Goal: Task Accomplishment & Management: Manage account settings

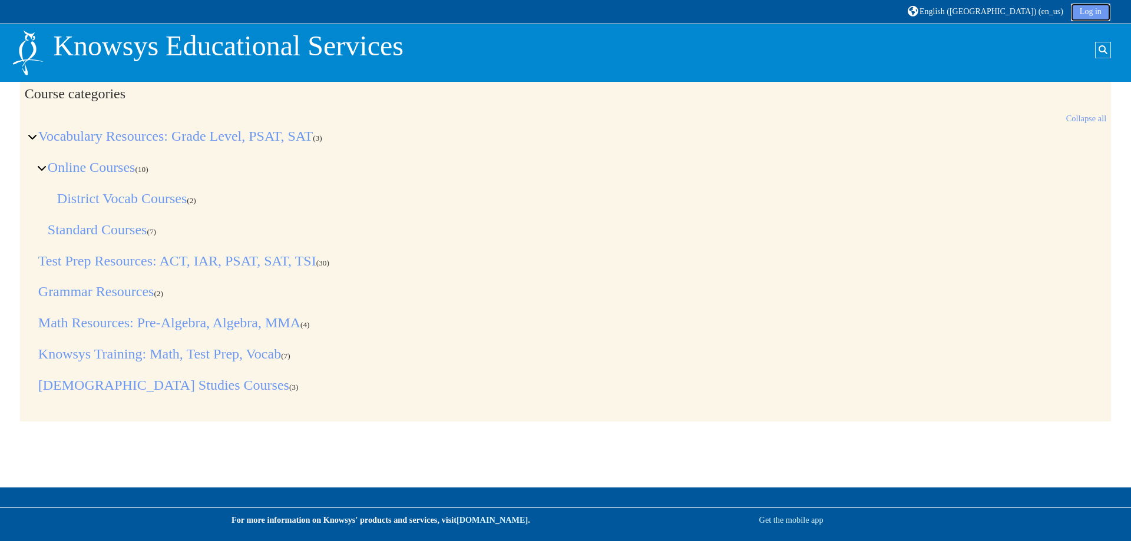
click at [1094, 10] on link "Log in" at bounding box center [1090, 13] width 39 height 18
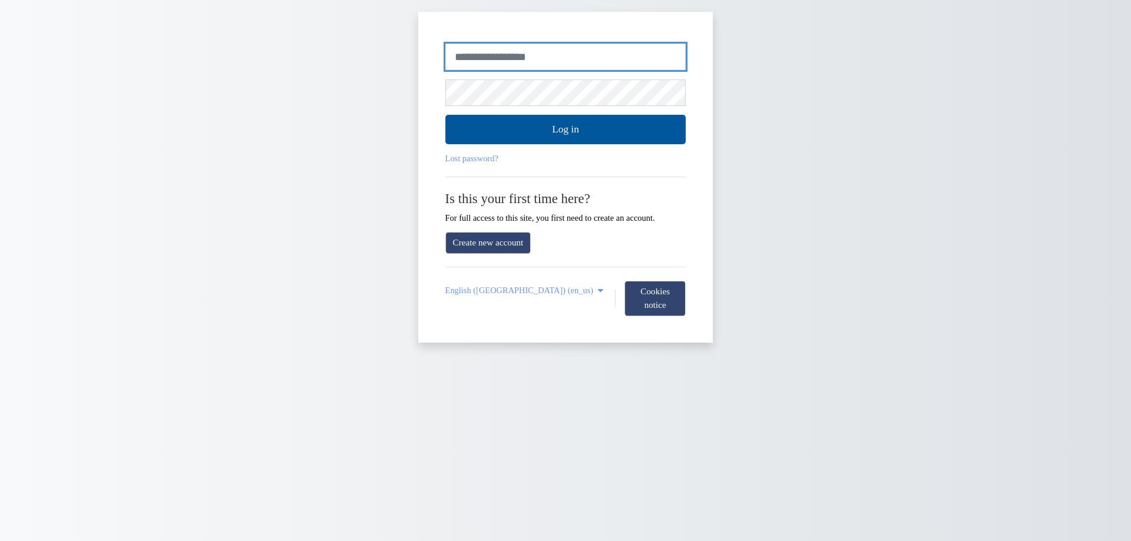
click at [522, 59] on input "Username or email" at bounding box center [565, 57] width 241 height 27
type input "**********"
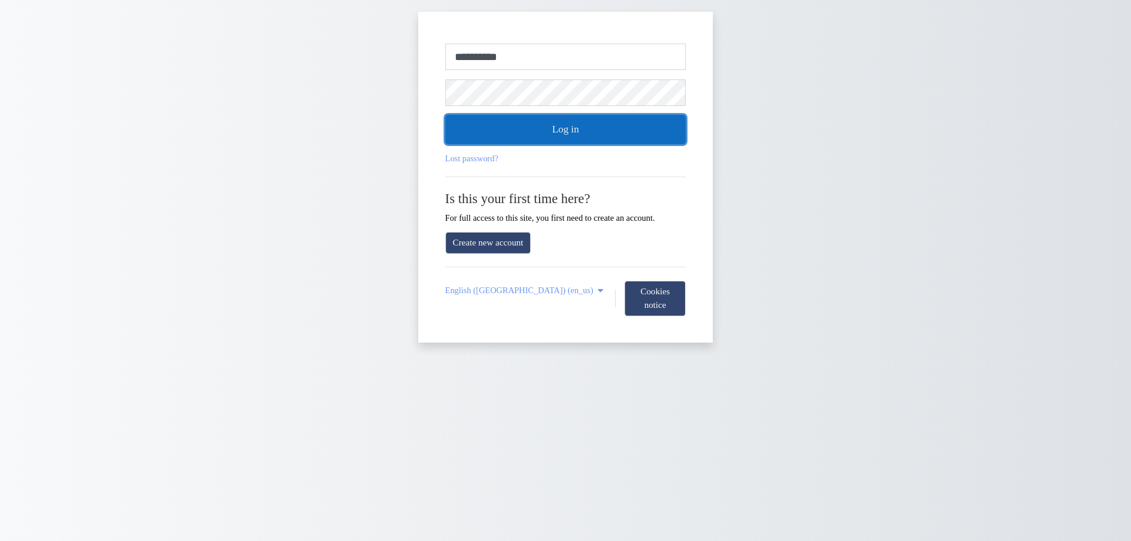
click at [528, 126] on button "Log in" at bounding box center [565, 129] width 241 height 29
